Goal: Information Seeking & Learning: Learn about a topic

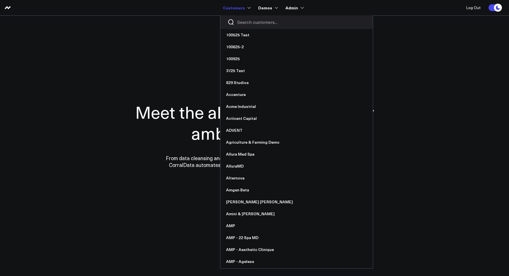
click at [247, 21] on input "Search customers input" at bounding box center [301, 22] width 129 height 6
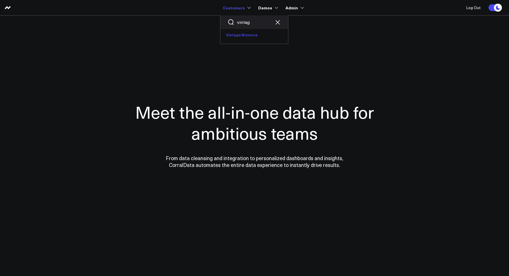
type input "vintag"
click at [240, 34] on link "Vintage Broncos" at bounding box center [254, 35] width 68 height 12
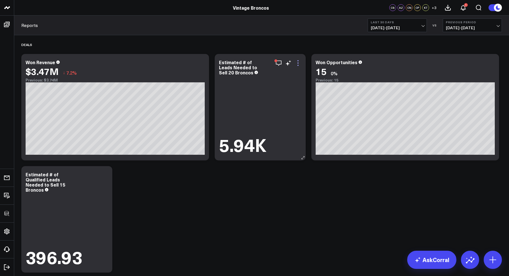
click at [298, 63] on icon at bounding box center [298, 63] width 1 height 1
click at [281, 63] on icon "button" at bounding box center [278, 63] width 7 height 7
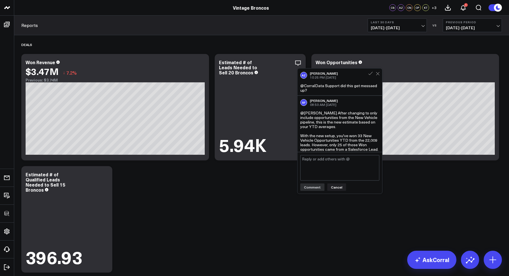
scroll to position [84, 0]
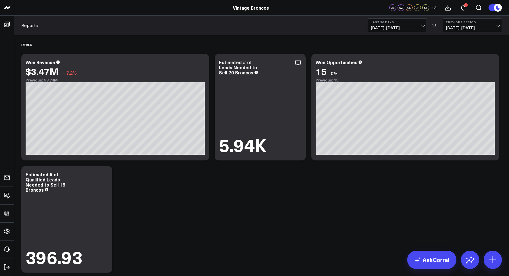
click at [330, 27] on div "Reports Last 30 Days 09/15/25 - 10/14/25 VS Previous Period 08/16/25 - 09/14/25" at bounding box center [261, 26] width 495 height 20
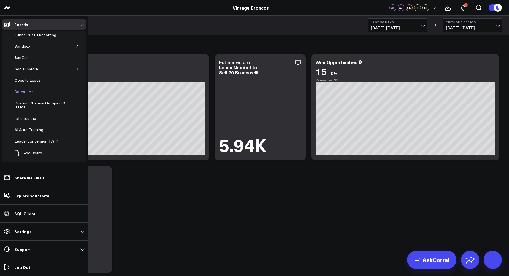
scroll to position [140, 0]
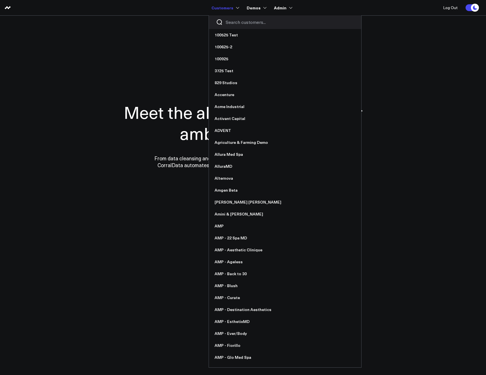
click at [217, 16] on div at bounding box center [285, 22] width 152 height 14
click at [237, 21] on input "Search customers input" at bounding box center [290, 22] width 129 height 6
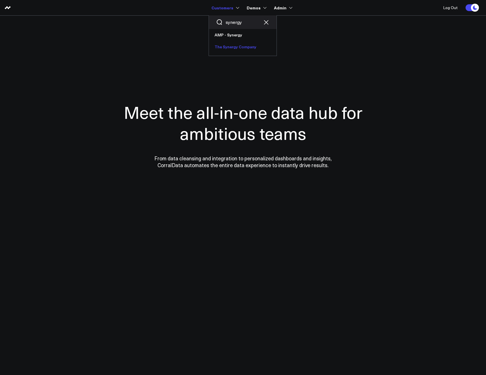
type input "synergy"
click at [228, 44] on link "The Synergy Company" at bounding box center [243, 47] width 68 height 12
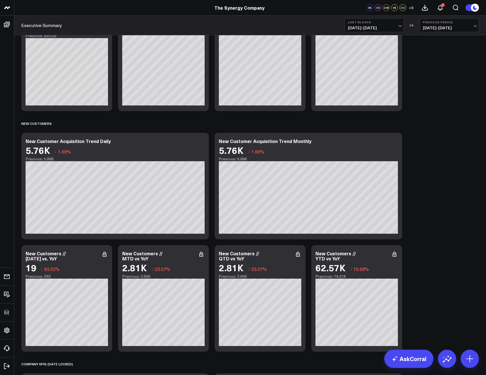
scroll to position [886, 0]
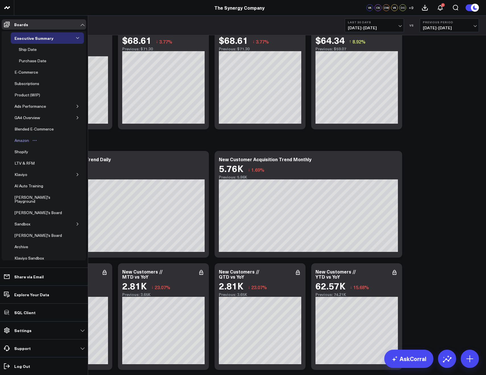
click at [22, 140] on div "Amazon" at bounding box center [21, 140] width 17 height 7
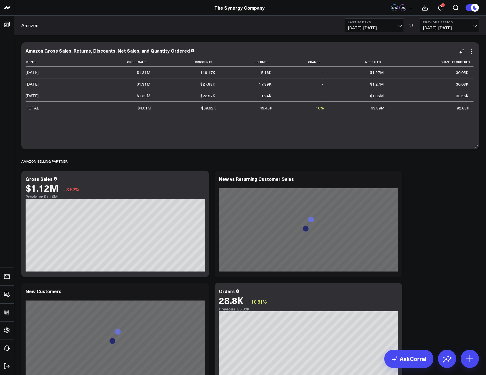
scroll to position [54, 0]
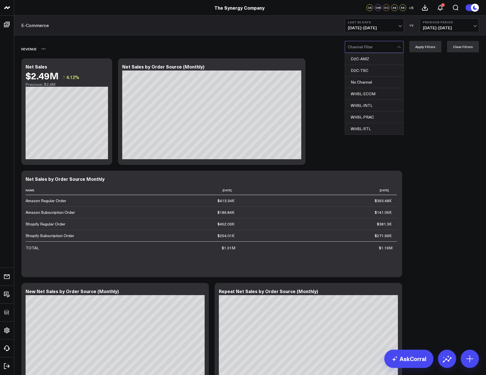
click at [311, 47] on div "REVENUE" at bounding box center [217, 48] width 393 height 13
